Goal: Navigation & Orientation: Find specific page/section

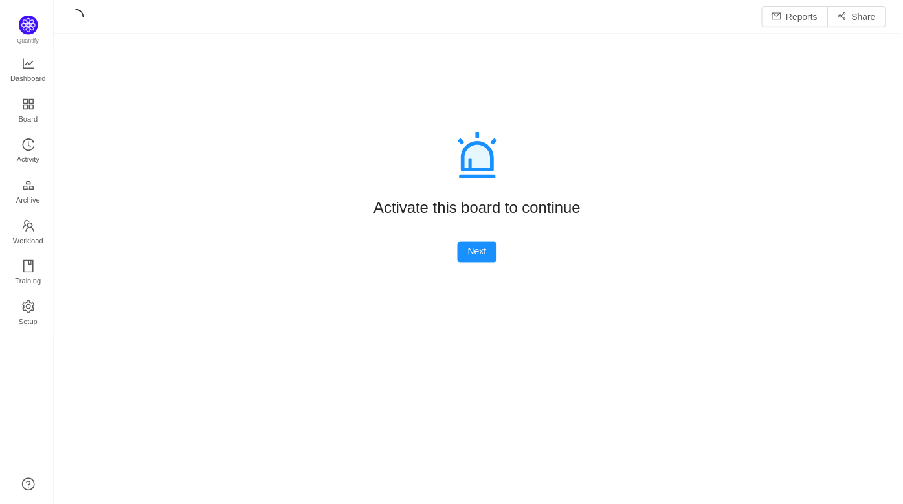
scroll to position [504, 851]
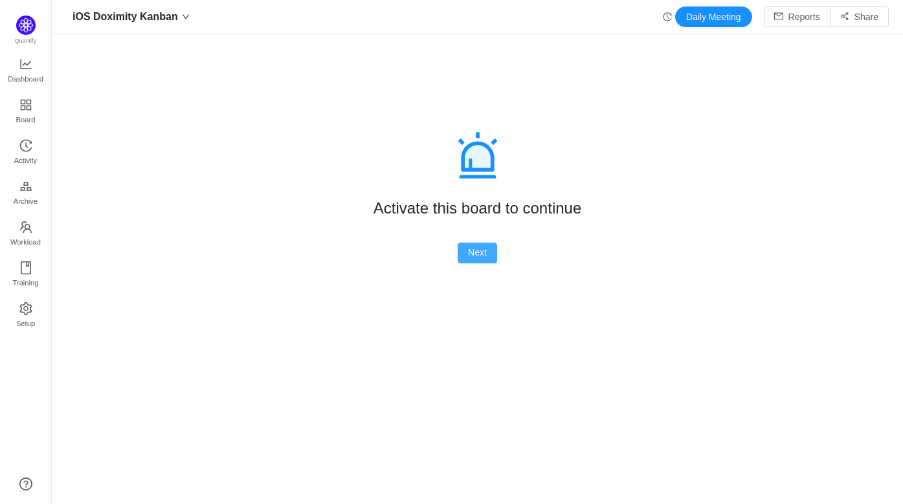
click at [474, 254] on button "Next" at bounding box center [477, 253] width 39 height 21
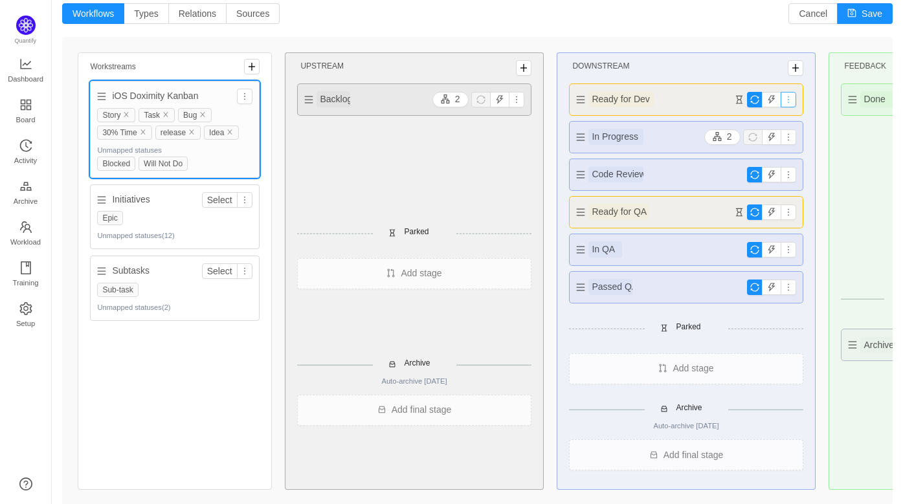
scroll to position [0, 0]
click at [862, 14] on button "Save" at bounding box center [865, 13] width 56 height 21
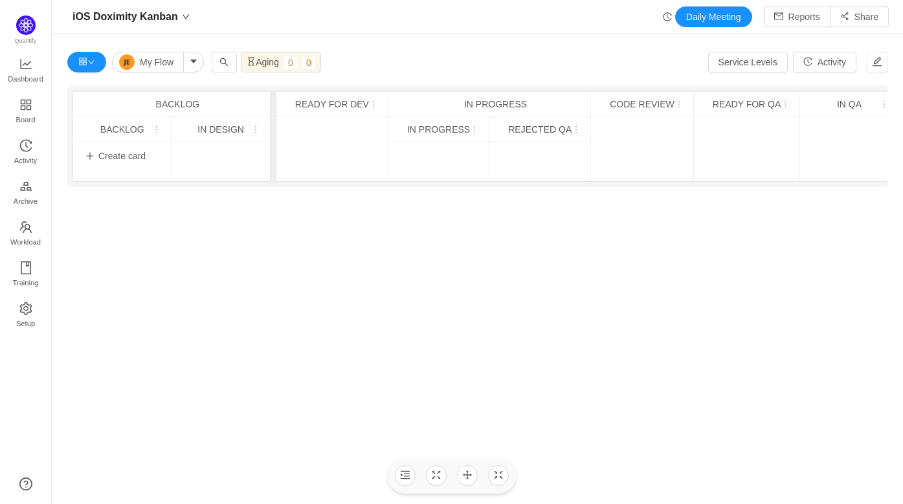
scroll to position [36, 0]
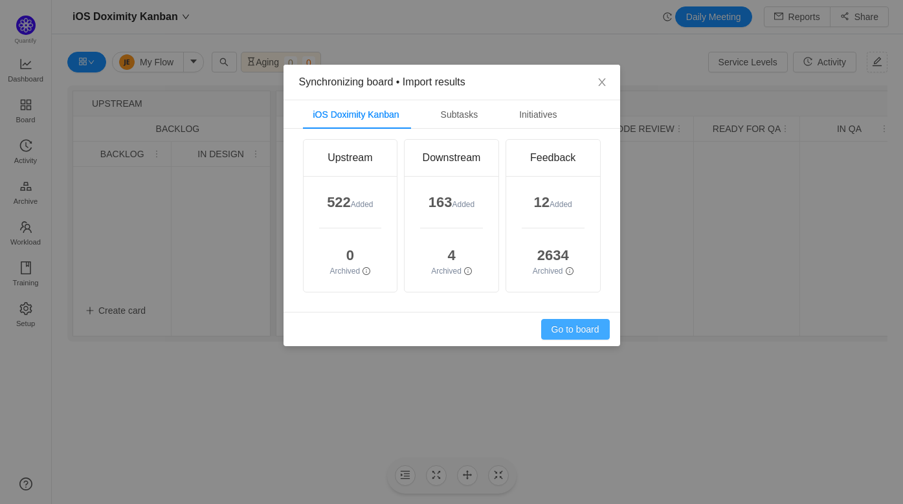
click at [572, 328] on button "Go to board" at bounding box center [575, 329] width 69 height 21
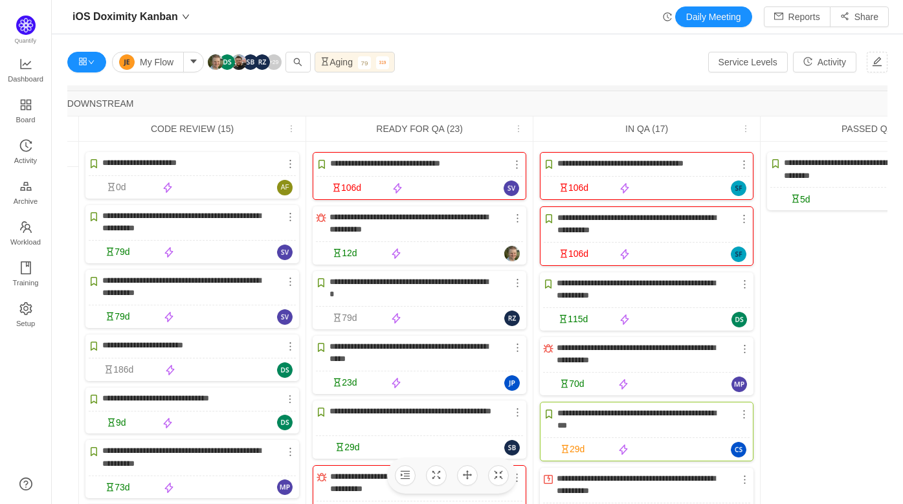
scroll to position [0, 627]
click at [322, 63] on icon "icon: hourglass" at bounding box center [324, 61] width 9 height 9
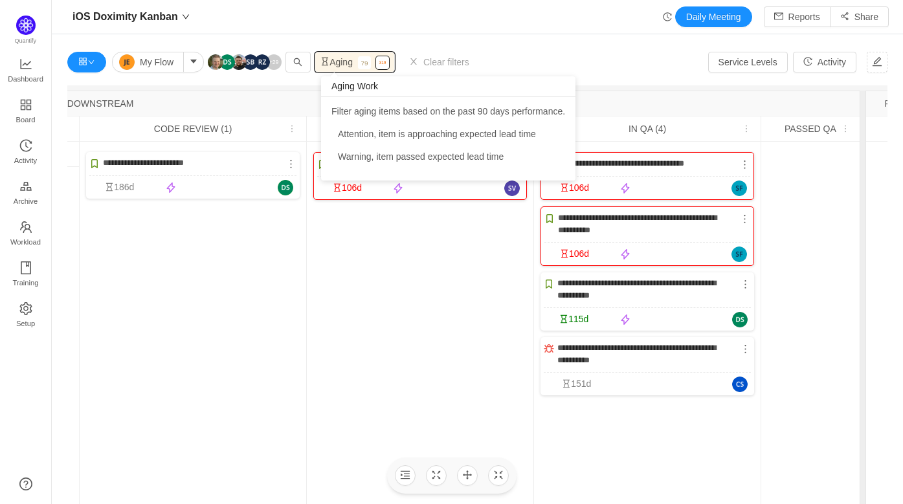
click at [350, 63] on span "Aging" at bounding box center [336, 62] width 32 height 10
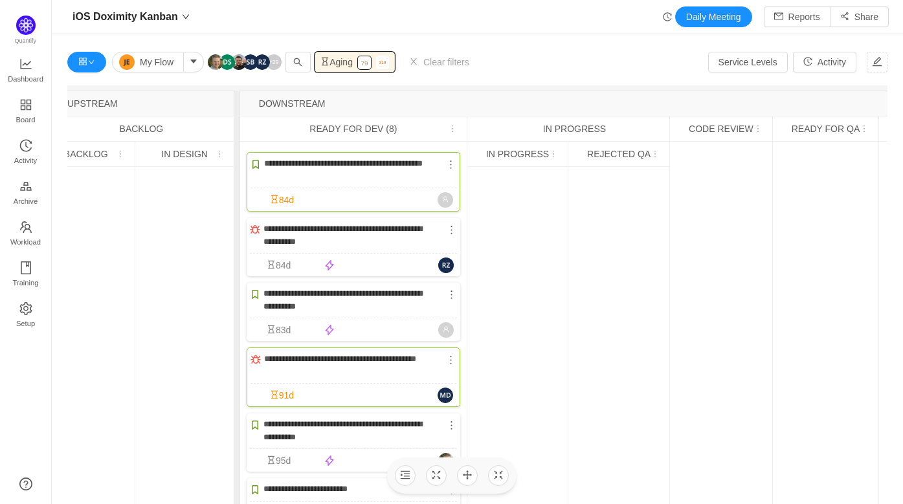
scroll to position [0, 34]
click at [31, 75] on span "Dashboard" at bounding box center [26, 79] width 36 height 26
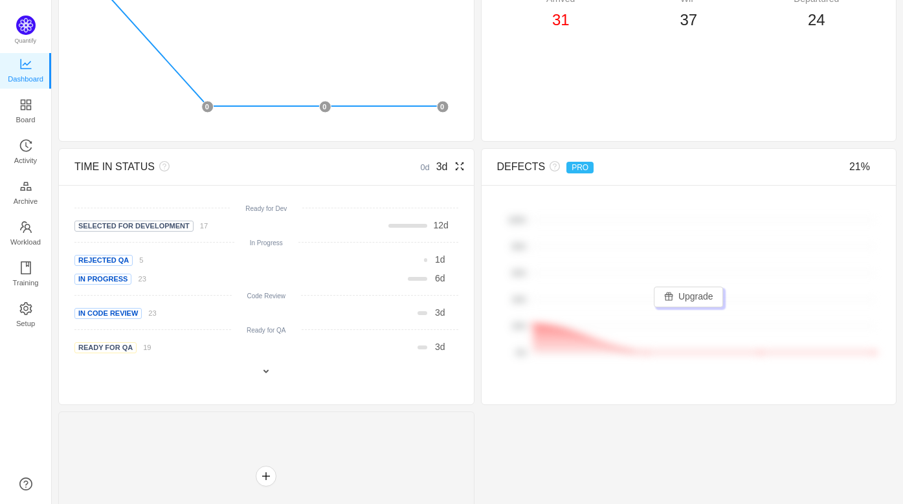
scroll to position [473, 0]
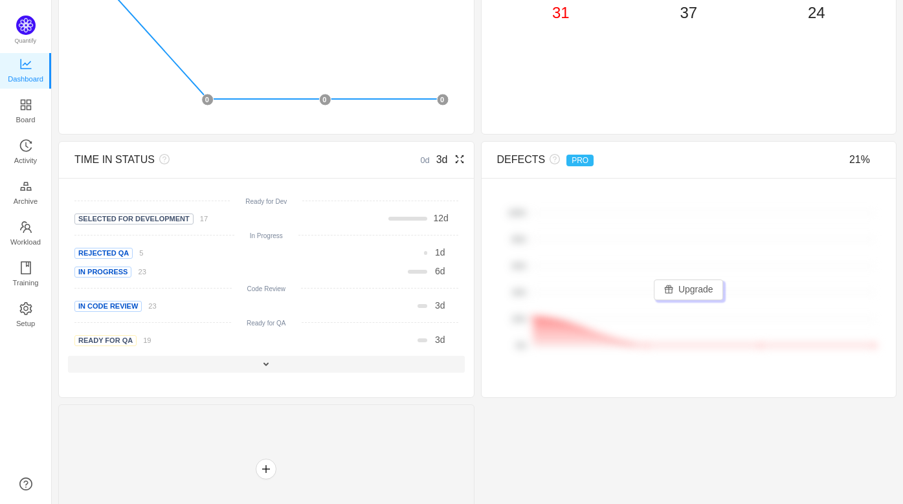
click at [267, 365] on span at bounding box center [266, 364] width 10 height 10
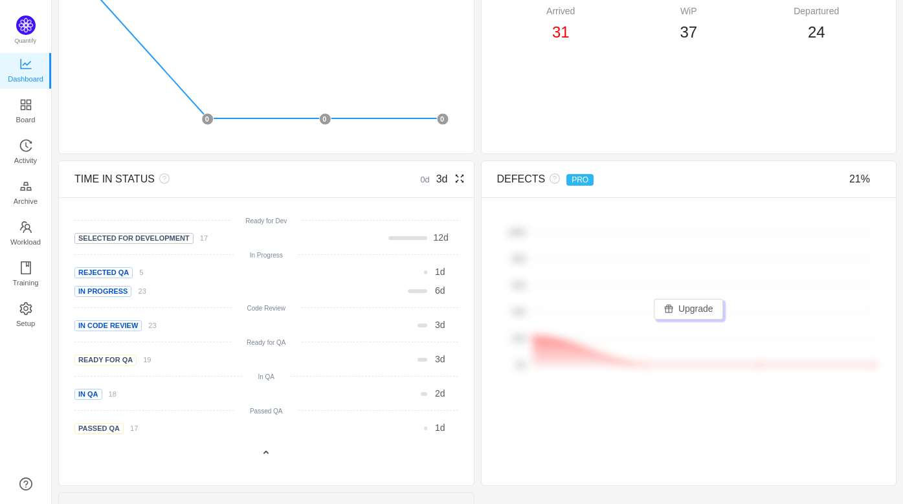
scroll to position [449, 0]
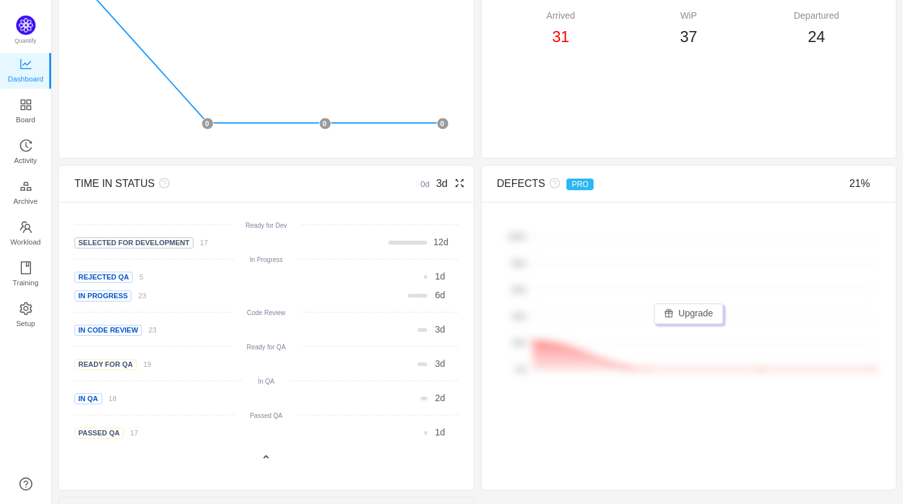
click at [420, 183] on small "0d" at bounding box center [428, 184] width 16 height 10
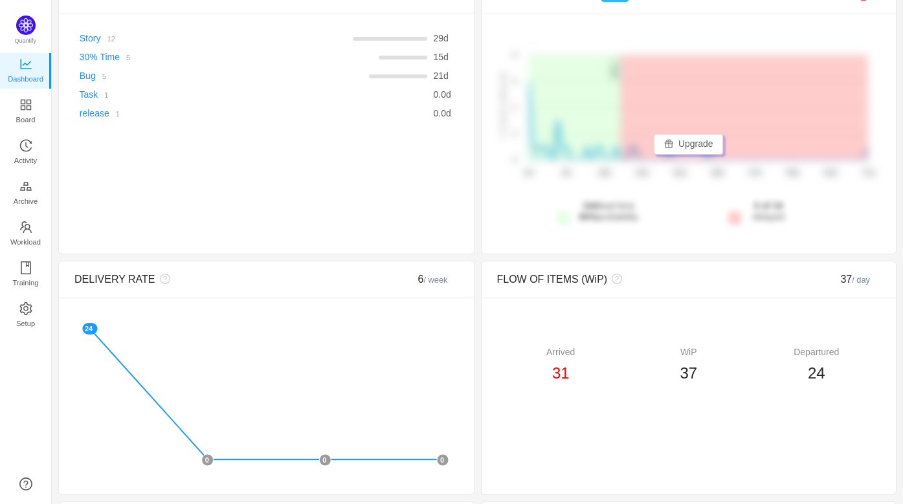
scroll to position [0, 0]
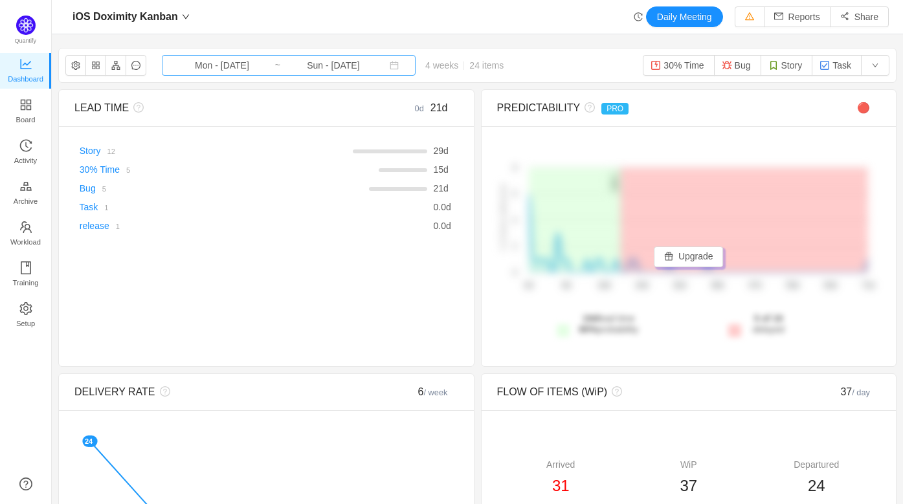
click at [259, 65] on input "Mon - [DATE]" at bounding box center [222, 65] width 105 height 14
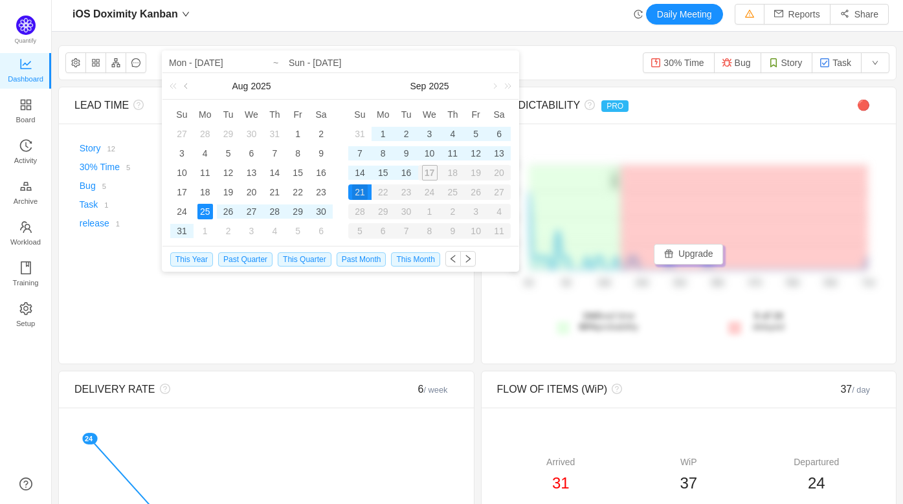
click at [188, 88] on link at bounding box center [187, 86] width 12 height 26
click at [226, 133] on div "1" at bounding box center [229, 134] width 16 height 16
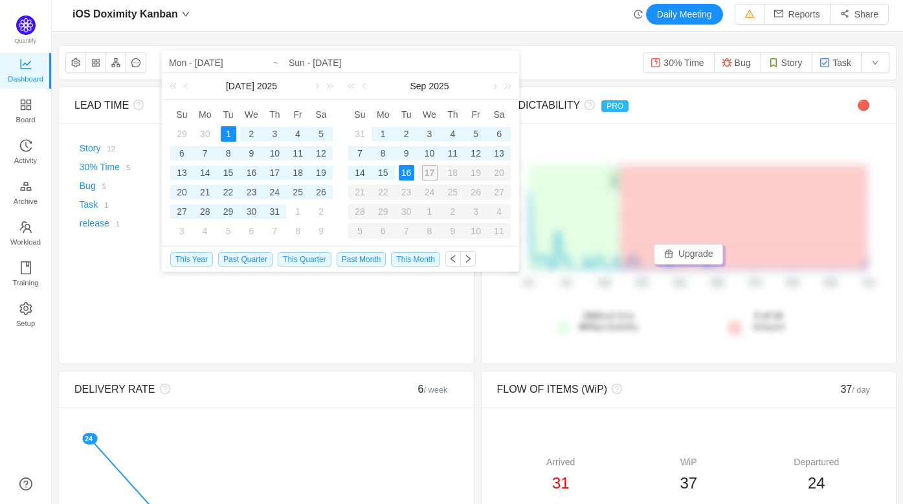
click at [409, 172] on div "16" at bounding box center [407, 173] width 16 height 16
type input "Tue - [DATE]"
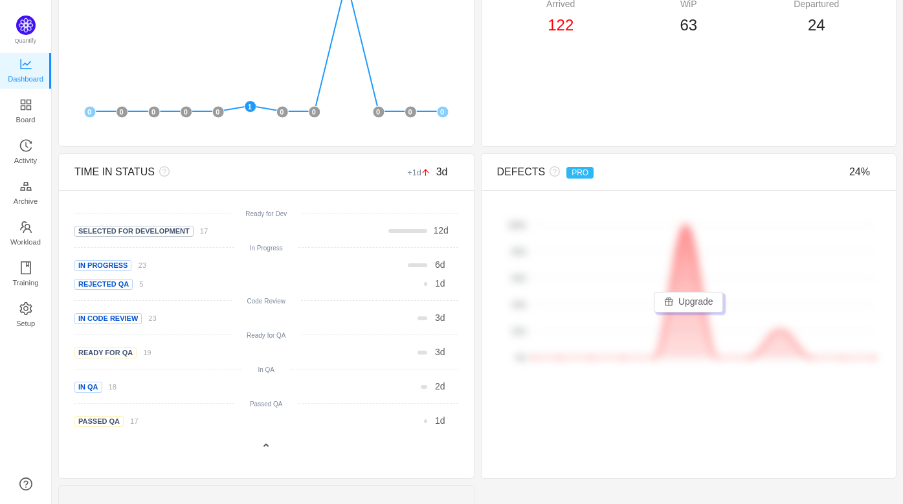
scroll to position [462, 0]
click at [261, 353] on div "3 d" at bounding box center [340, 351] width 218 height 14
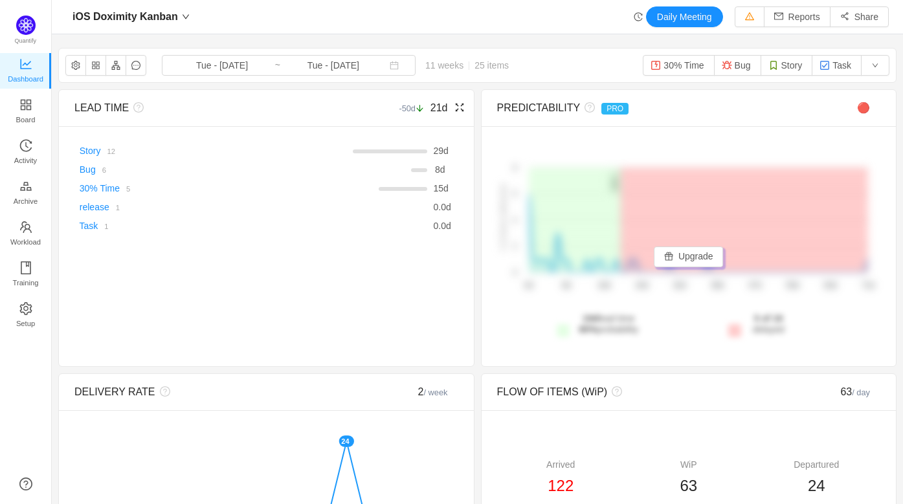
scroll to position [0, 0]
click at [879, 67] on button "button" at bounding box center [875, 65] width 28 height 21
drag, startPoint x: 879, startPoint y: 67, endPoint x: 866, endPoint y: 70, distance: 13.2
click at [879, 67] on button "button" at bounding box center [875, 65] width 28 height 21
click at [323, 67] on input "Tue - [DATE]" at bounding box center [333, 65] width 105 height 14
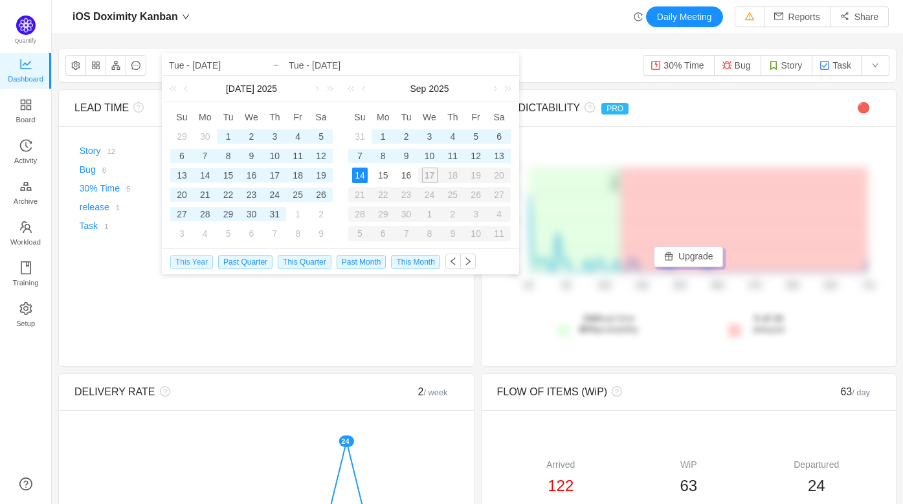
click at [196, 263] on span "This Year" at bounding box center [191, 262] width 43 height 14
type input "Wed - [DATE]"
type input "Sun - [DATE]"
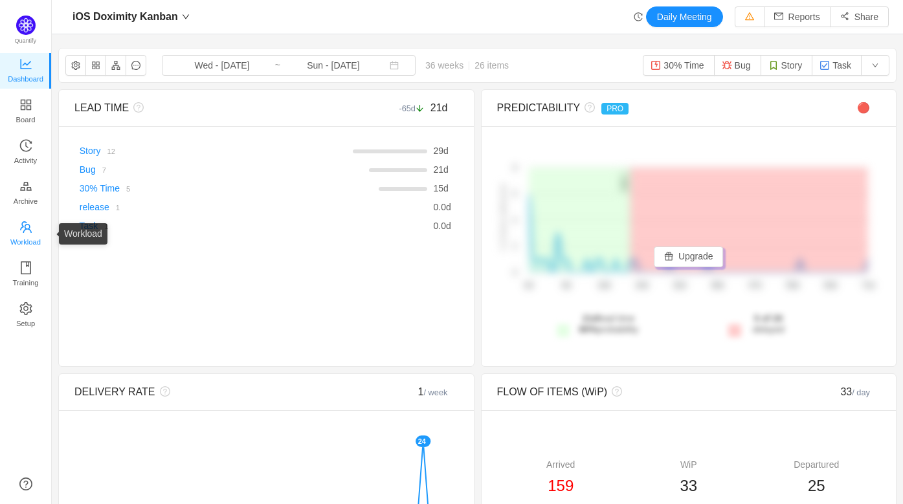
click at [27, 230] on span "Workload" at bounding box center [25, 242] width 30 height 26
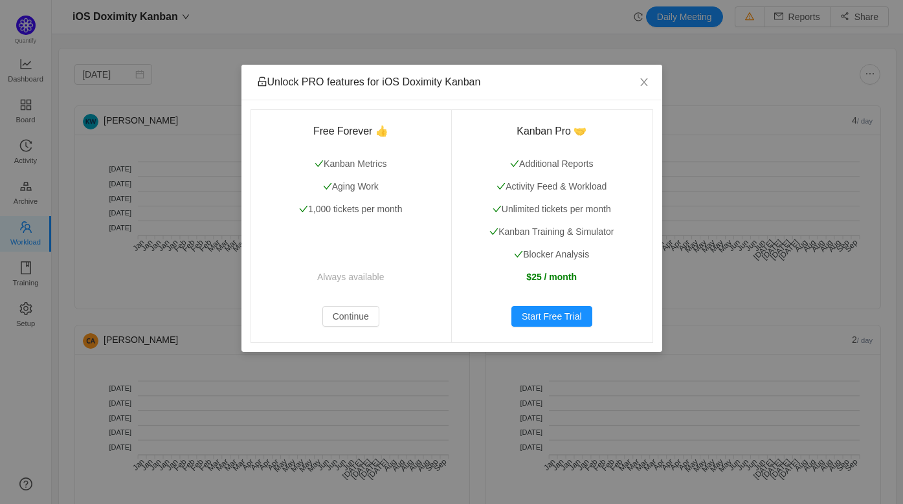
drag, startPoint x: 647, startPoint y: 78, endPoint x: 74, endPoint y: 159, distance: 578.8
click at [647, 78] on icon "icon: close" at bounding box center [644, 82] width 10 height 10
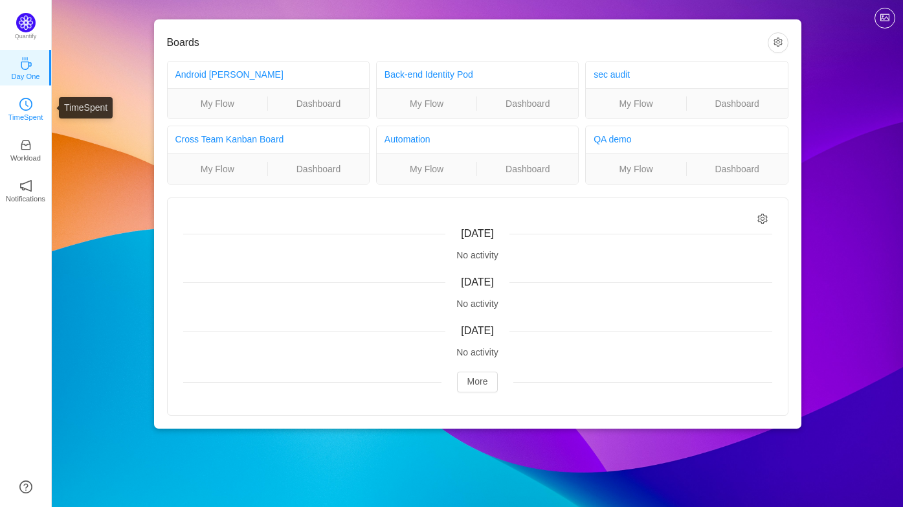
click at [27, 107] on icon "icon: clock-circle" at bounding box center [25, 104] width 13 height 13
